Goal: Information Seeking & Learning: Find contact information

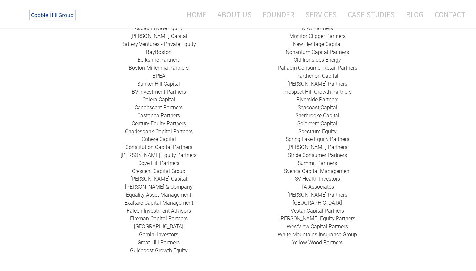
scroll to position [266, 0]
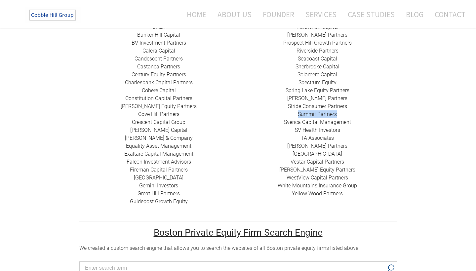
drag, startPoint x: 297, startPoint y: 105, endPoint x: 348, endPoint y: 107, distance: 50.6
click at [348, 107] on div "HarbourVest Partners Housatonic Partners ​JMH Capital Partners ​KSV Global Line…" at bounding box center [317, 63] width 159 height 270
copy link "Summit Partners"
click at [285, 119] on link "Sverica Capital Management" at bounding box center [317, 122] width 67 height 6
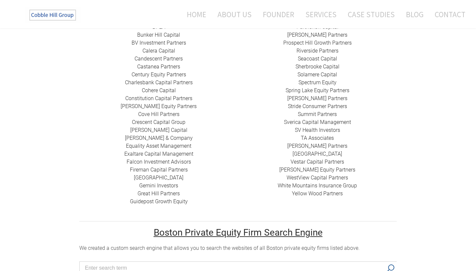
click at [271, 98] on div "HarbourVest Partners Housatonic Partners ​JMH Capital Partners ​KSV Global Line…" at bounding box center [317, 63] width 159 height 270
drag, startPoint x: 283, startPoint y: 112, endPoint x: 352, endPoint y: 116, distance: 69.5
click at [352, 116] on div "HarbourVest Partners Housatonic Partners ​JMH Capital Partners ​KSV Global Line…" at bounding box center [317, 63] width 159 height 270
copy link "Sverica Capital Management"
click at [269, 114] on div "HarbourVest Partners Housatonic Partners ​JMH Capital Partners ​KSV Global Line…" at bounding box center [317, 63] width 159 height 270
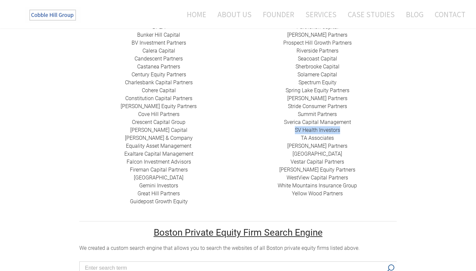
drag, startPoint x: 292, startPoint y: 120, endPoint x: 340, endPoint y: 121, distance: 47.6
click at [340, 121] on div "HarbourVest Partners Housatonic Partners ​JMH Capital Partners ​KSV Global Line…" at bounding box center [317, 63] width 159 height 270
copy link "SV Health Investors"
click at [255, 107] on div "HarbourVest Partners Housatonic Partners ​JMH Capital Partners ​KSV Global Line…" at bounding box center [317, 63] width 159 height 270
drag, startPoint x: 287, startPoint y: 161, endPoint x: 345, endPoint y: 159, distance: 57.6
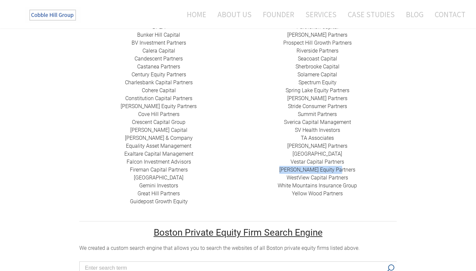
click at [345, 159] on div "HarbourVest Partners Housatonic Partners ​JMH Capital Partners ​KSV Global Line…" at bounding box center [317, 63] width 159 height 270
copy link "[PERSON_NAME] Equity Partners"
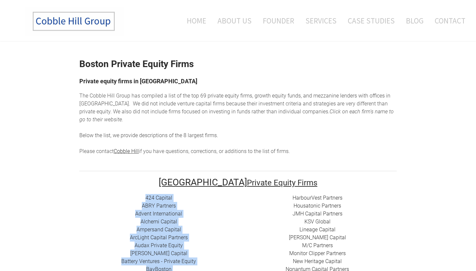
drag, startPoint x: 193, startPoint y: 187, endPoint x: 136, endPoint y: 193, distance: 56.9
copy div "424 Capital ​ABRY Partners Advent International Alchemi Capital ​Ampersand Capi…"
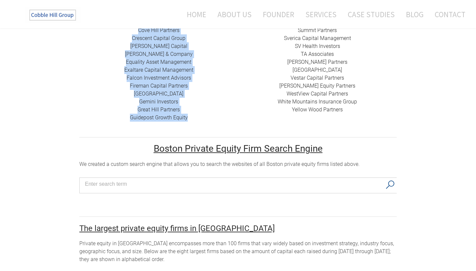
scroll to position [361, 0]
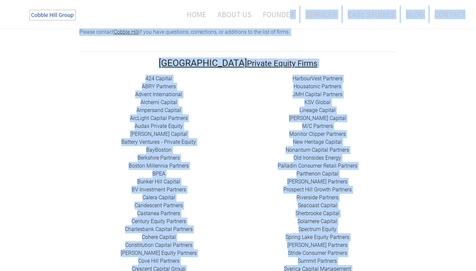
scroll to position [114, 0]
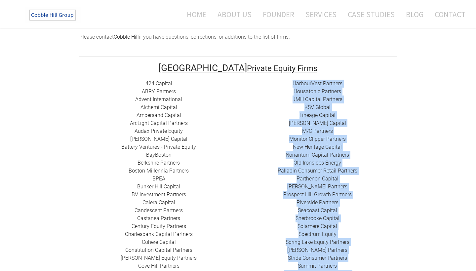
drag, startPoint x: 346, startPoint y: 95, endPoint x: 283, endPoint y: 78, distance: 66.2
click at [283, 80] on td "HarbourVest Partners Housatonic Partners ​JMH Capital Partners ​KSV Global Line…" at bounding box center [317, 223] width 159 height 286
copy div "HarbourVest Partners Housatonic Partners ​JMH Capital Partners ​KSV Global Line…"
